Goal: Task Accomplishment & Management: Manage account settings

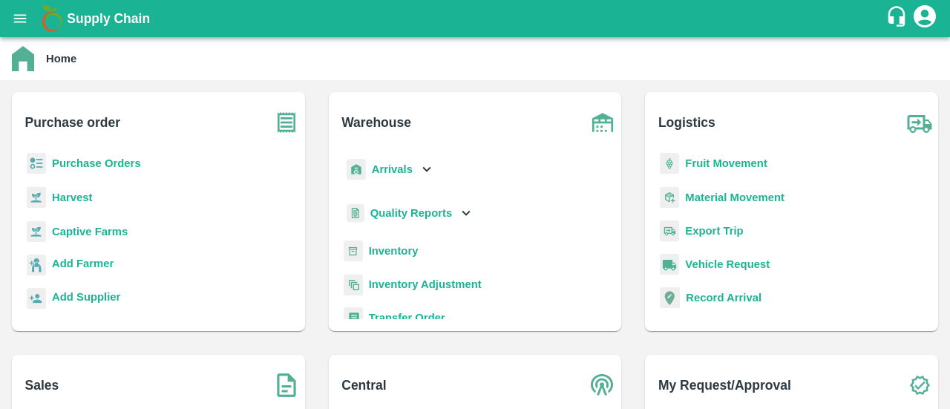
click at [78, 166] on b "Purchase Orders" at bounding box center [96, 163] width 89 height 12
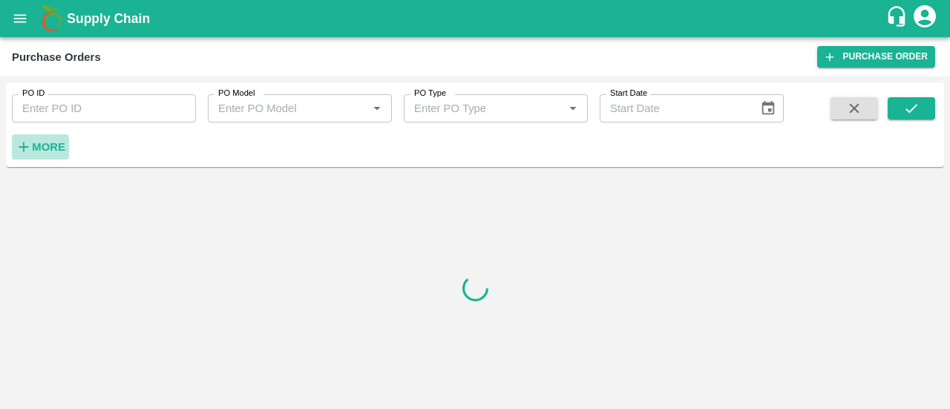
click at [59, 146] on strong "More" at bounding box center [48, 147] width 33 height 12
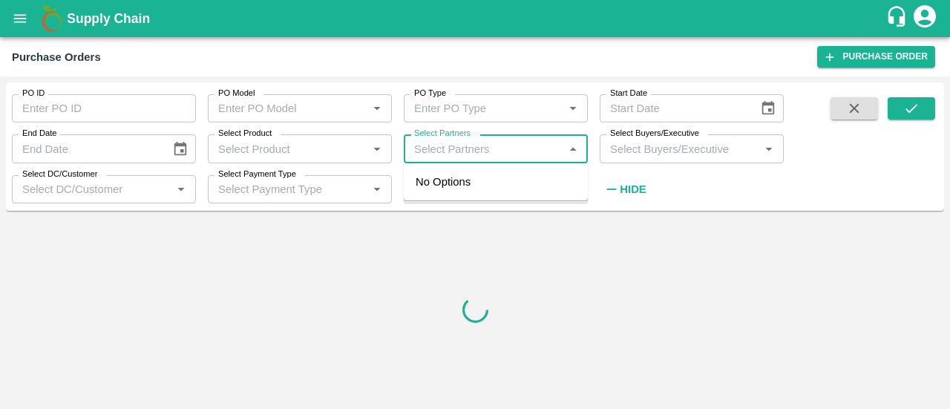
click at [445, 155] on input "Select Partners" at bounding box center [483, 148] width 151 height 19
paste input "8278817203"
type input "8278817203"
click at [465, 191] on div "[PERSON_NAME] , Shimla-8278817203" at bounding box center [516, 190] width 119 height 33
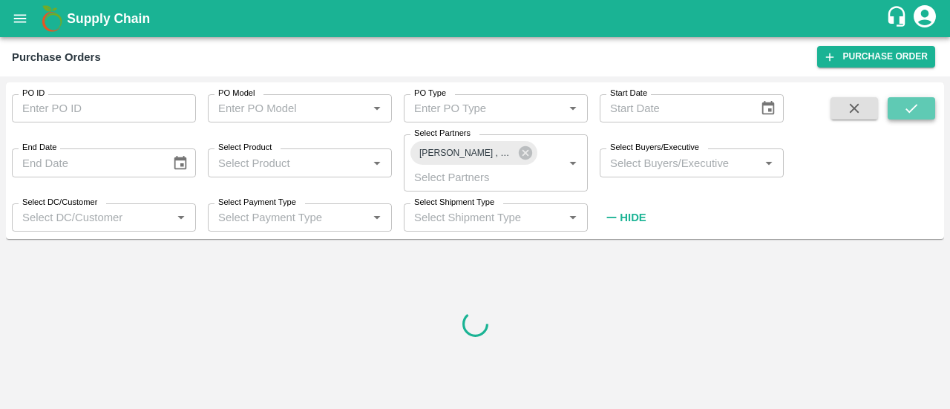
click at [919, 106] on icon "submit" at bounding box center [911, 108] width 16 height 16
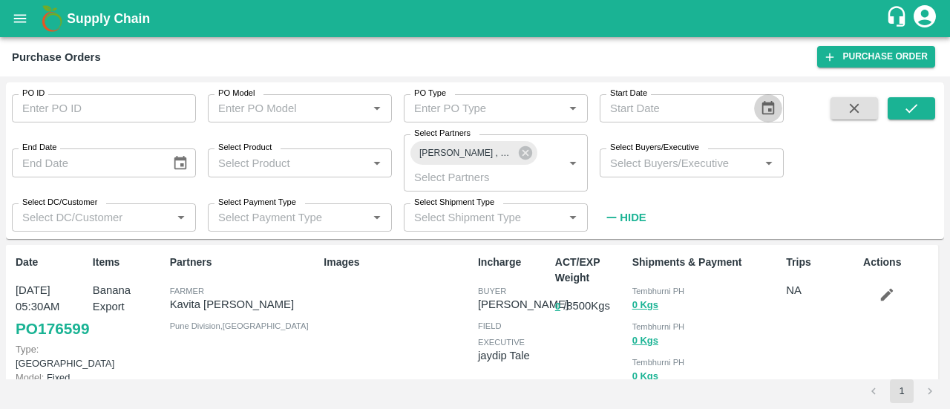
click at [764, 106] on icon "Choose date" at bounding box center [768, 108] width 16 height 16
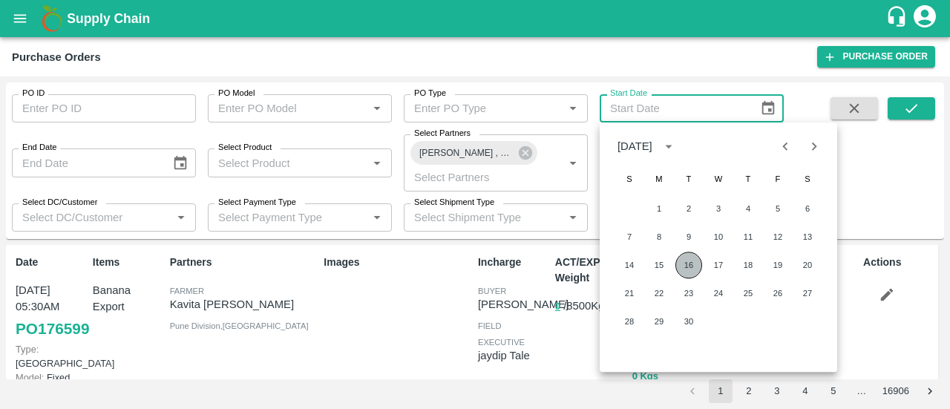
click at [686, 266] on button "16" at bounding box center [688, 265] width 27 height 27
type input "[DATE]"
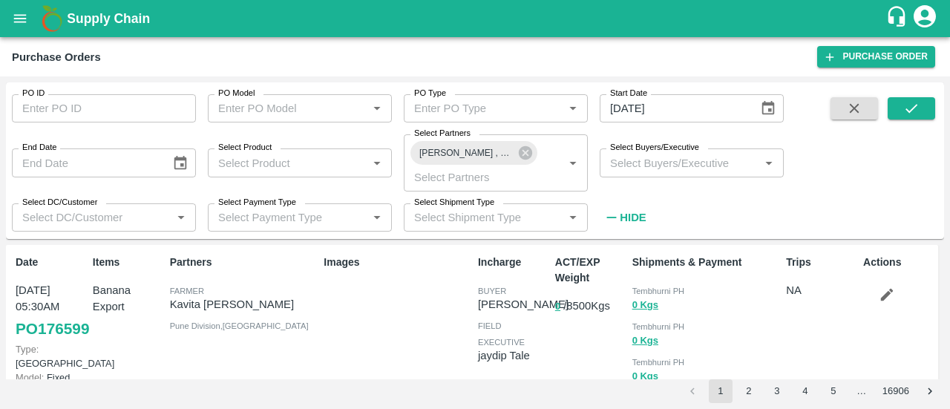
click at [914, 120] on span at bounding box center [911, 163] width 47 height 133
click at [921, 112] on button "submit" at bounding box center [911, 108] width 47 height 22
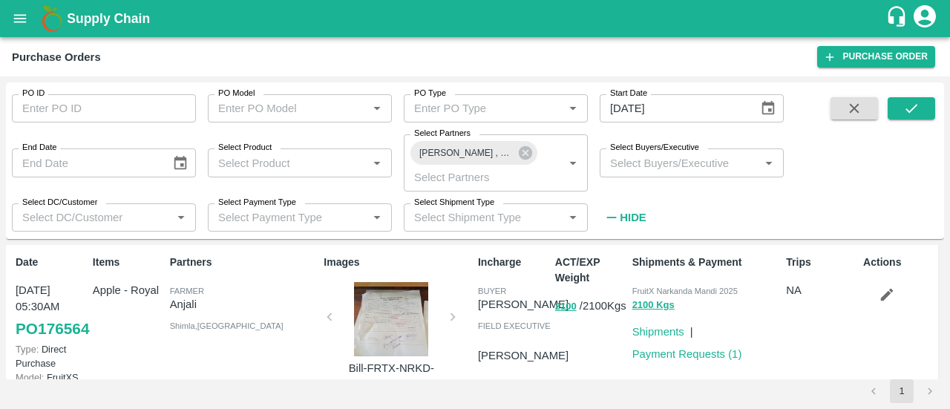
scroll to position [64, 0]
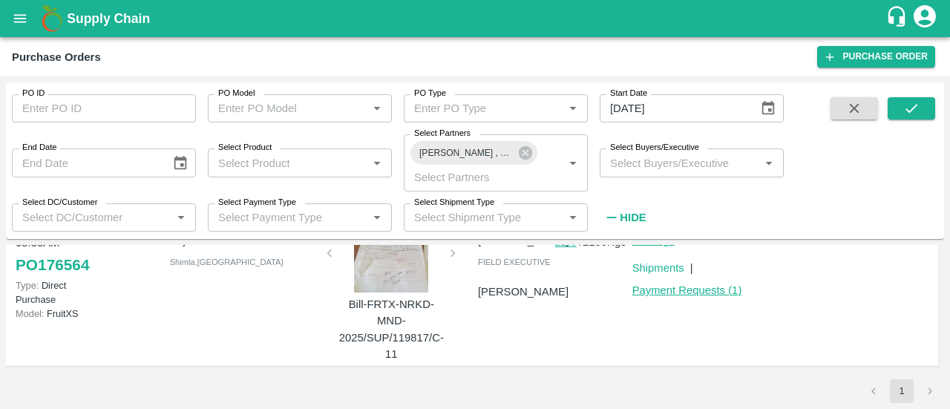
click at [699, 289] on link "Payment Requests ( 1 )" at bounding box center [687, 290] width 110 height 12
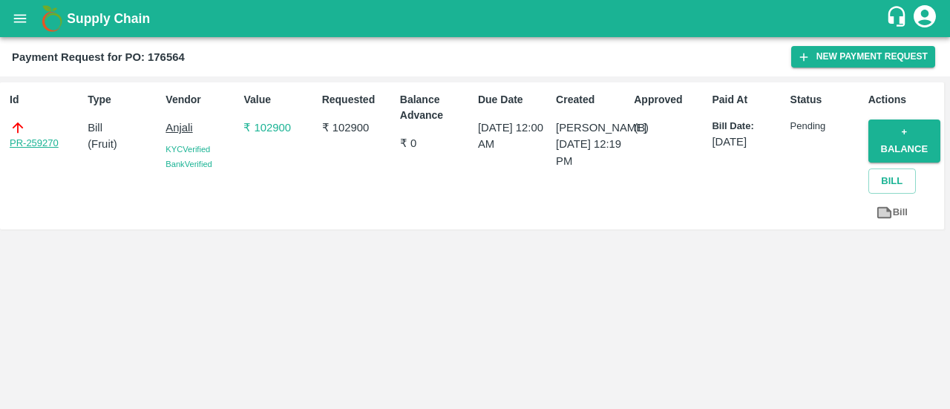
click at [34, 140] on link "PR-259270" at bounding box center [34, 143] width 49 height 15
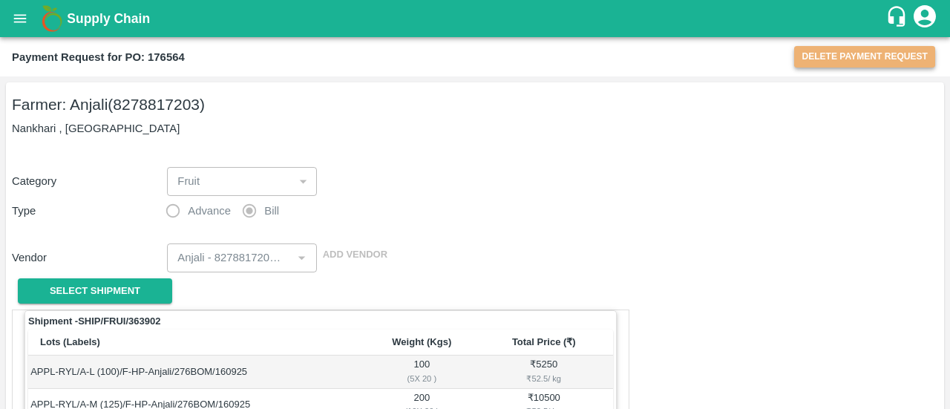
click at [846, 53] on button "Delete Payment Request" at bounding box center [864, 57] width 141 height 22
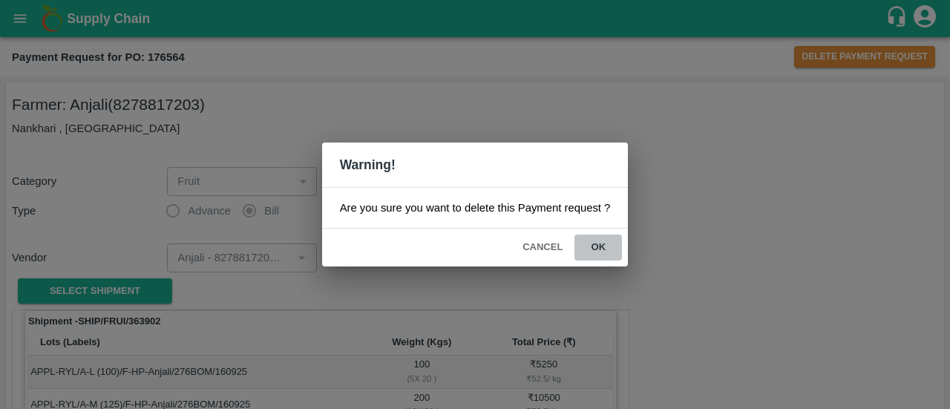
click at [594, 246] on button "ok" at bounding box center [597, 248] width 47 height 26
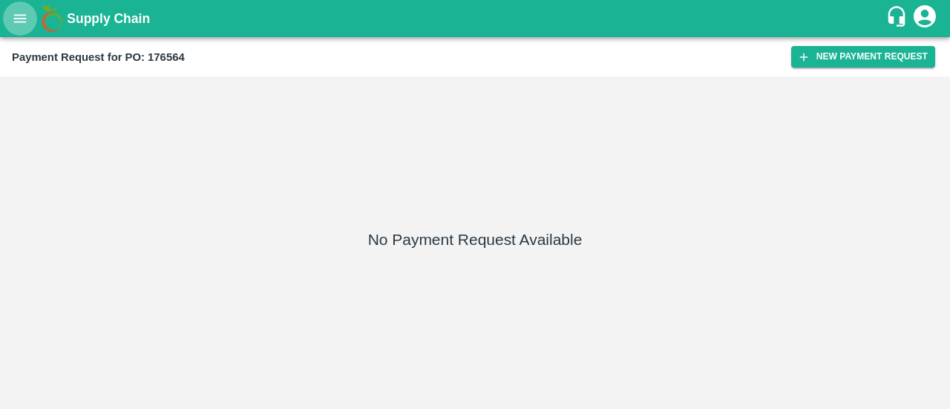
click at [19, 16] on icon "open drawer" at bounding box center [20, 18] width 16 height 16
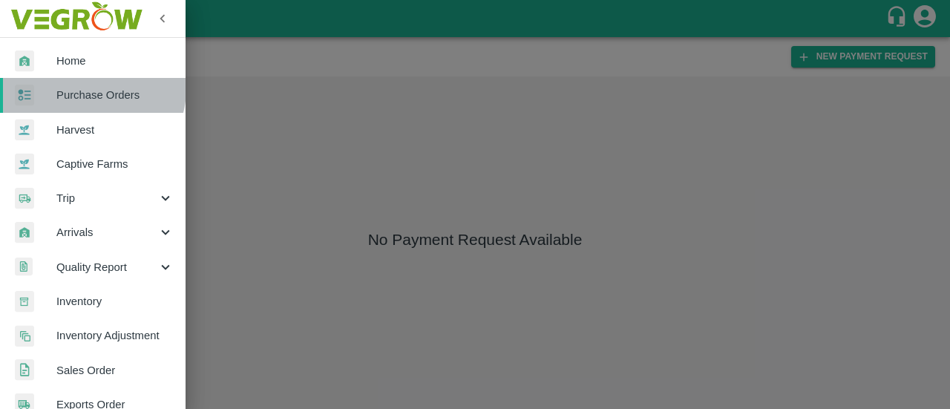
click at [92, 88] on span "Purchase Orders" at bounding box center [114, 95] width 117 height 16
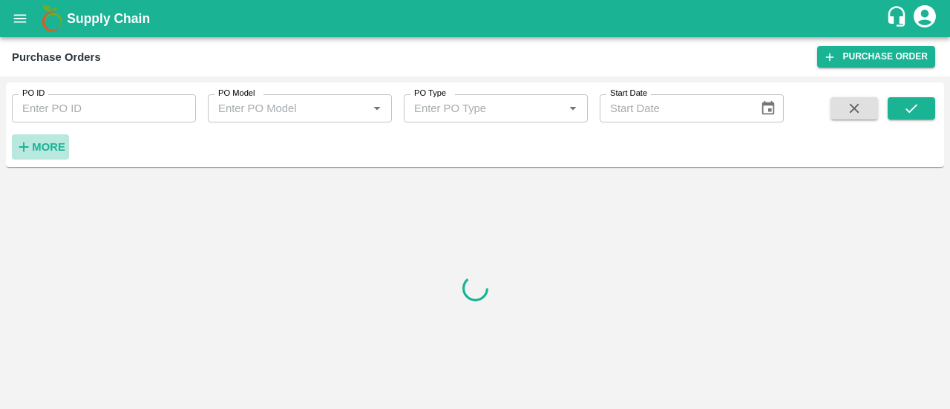
click at [39, 158] on button "More" at bounding box center [40, 146] width 57 height 25
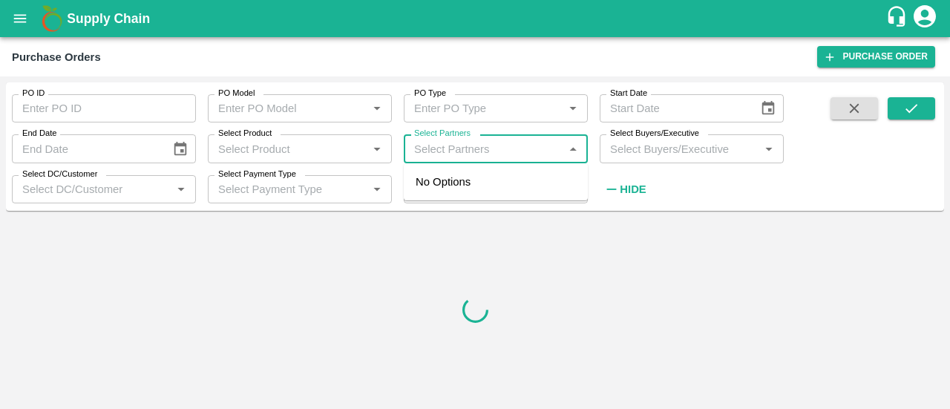
click at [455, 146] on input "Select Partners" at bounding box center [483, 148] width 151 height 19
paste input "8278817203"
type input "8278817203"
click at [439, 194] on input "checkbox" at bounding box center [437, 190] width 30 height 30
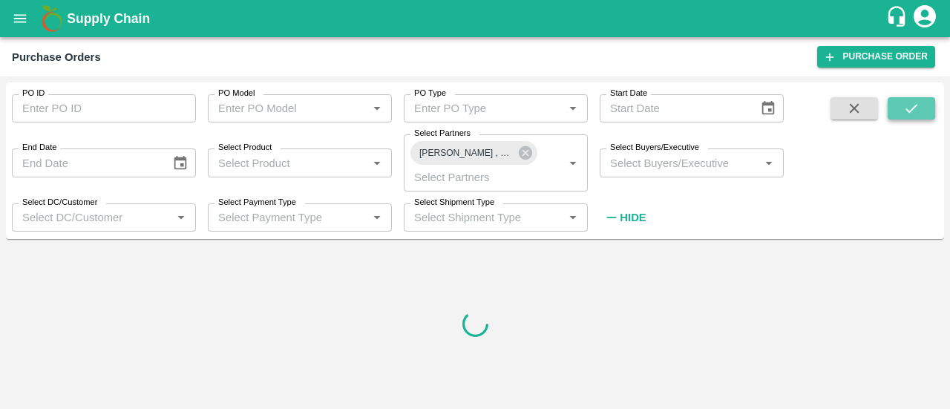
click at [914, 108] on icon "submit" at bounding box center [911, 108] width 16 height 16
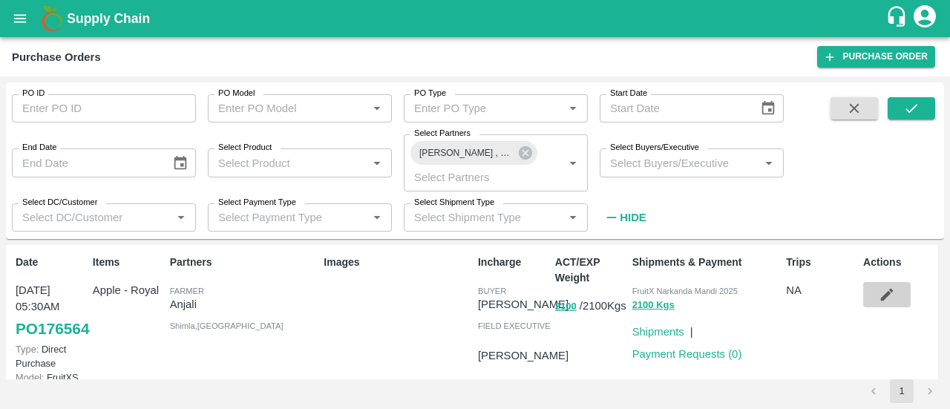
click at [882, 292] on icon "button" at bounding box center [887, 294] width 16 height 16
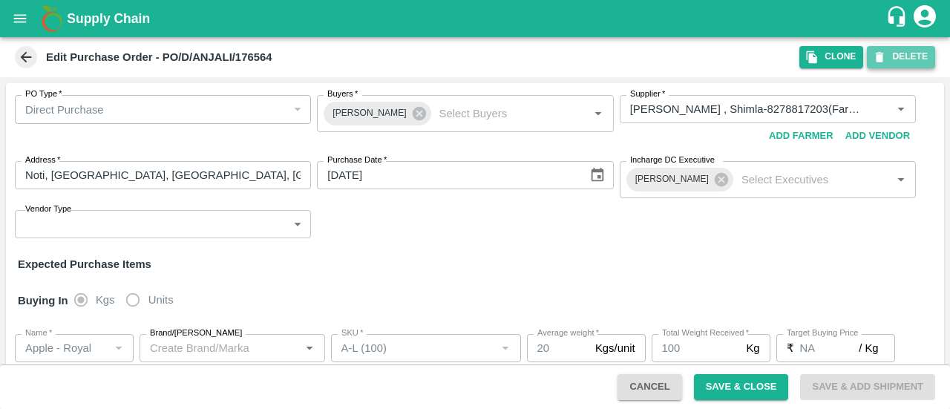
click at [894, 60] on button "DELETE" at bounding box center [901, 57] width 68 height 22
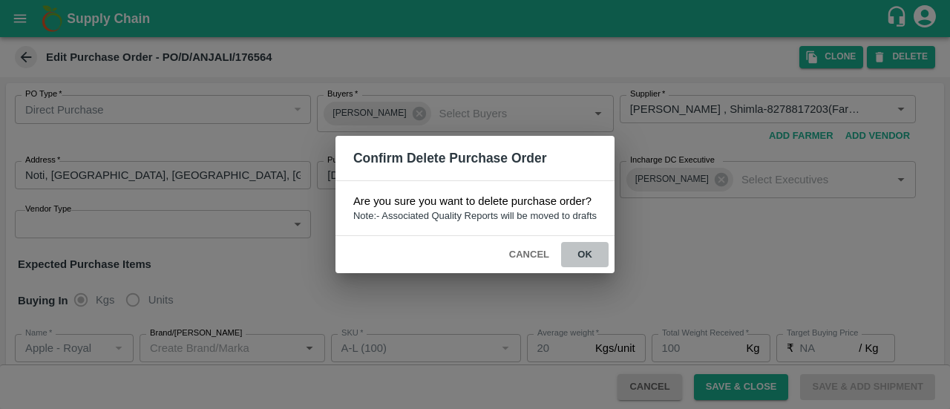
click at [591, 255] on button "ok" at bounding box center [584, 255] width 47 height 26
